Goal: Transaction & Acquisition: Download file/media

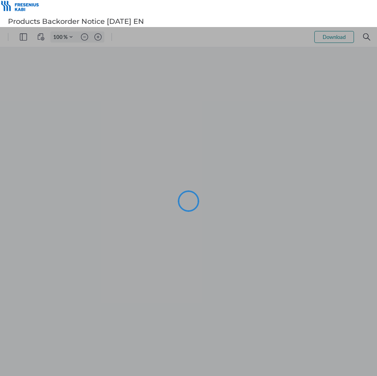
type input "104"
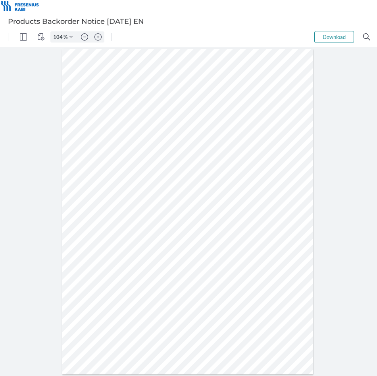
click at [330, 37] on button "Download" at bounding box center [334, 37] width 40 height 12
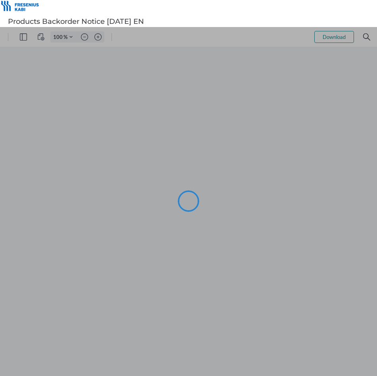
type input "104"
